Goal: Find specific page/section: Find specific page/section

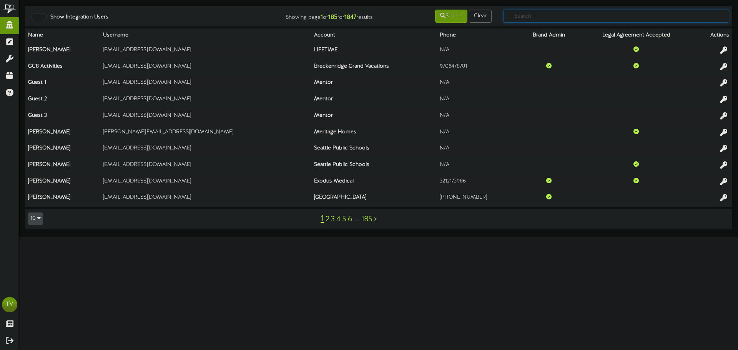
click at [533, 21] on input "text" at bounding box center [616, 16] width 226 height 13
type input "repligen"
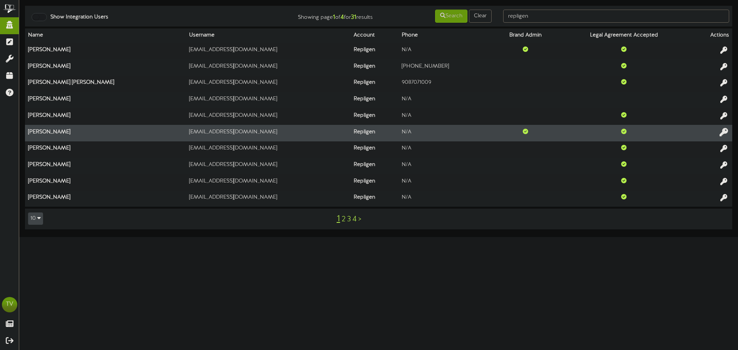
click at [722, 134] on icon at bounding box center [723, 132] width 8 height 8
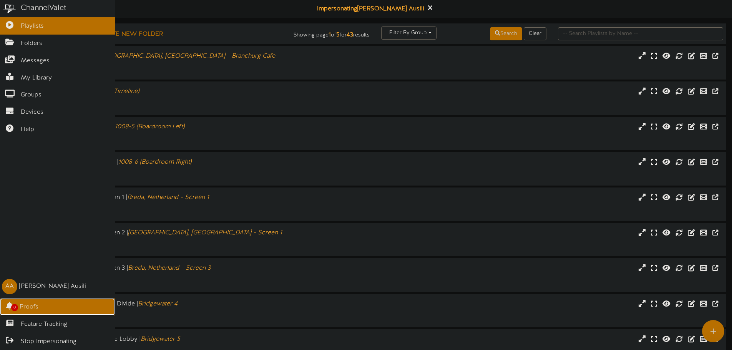
click at [17, 309] on span "0" at bounding box center [14, 307] width 7 height 7
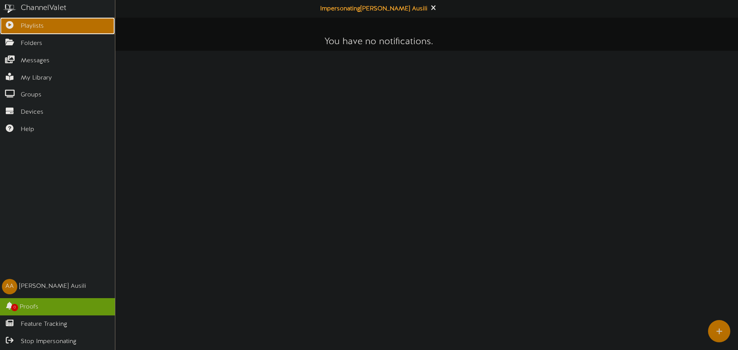
click at [4, 22] on icon at bounding box center [9, 24] width 19 height 6
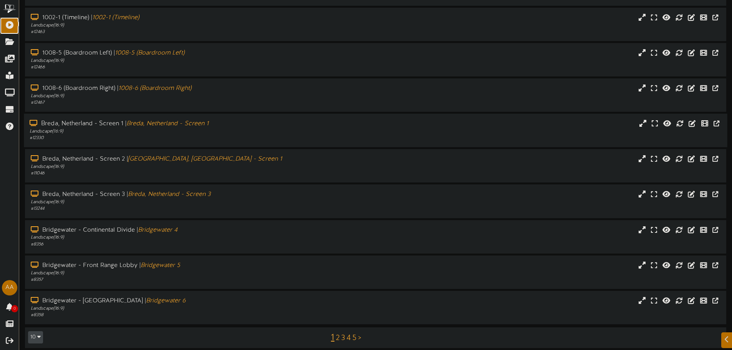
scroll to position [80, 0]
